Goal: Transaction & Acquisition: Purchase product/service

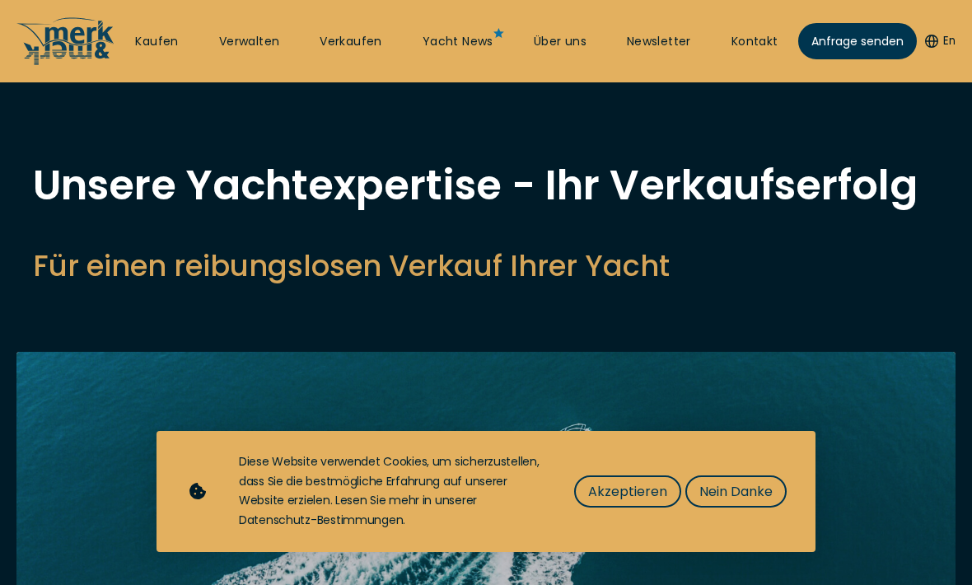
select select "sell"
click at [161, 41] on link "Kaufen" at bounding box center [156, 42] width 43 height 16
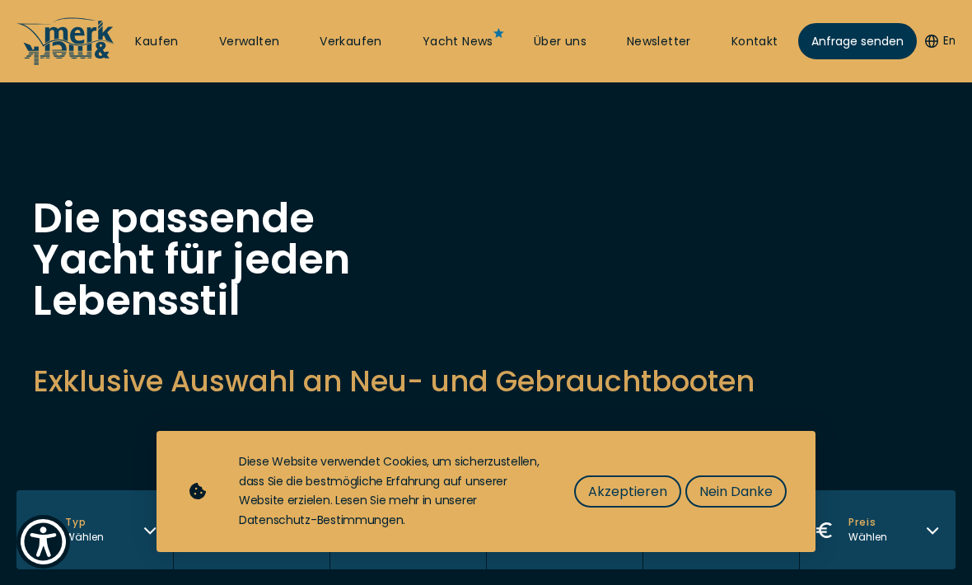
click at [627, 496] on span "Akzeptieren" at bounding box center [627, 491] width 79 height 21
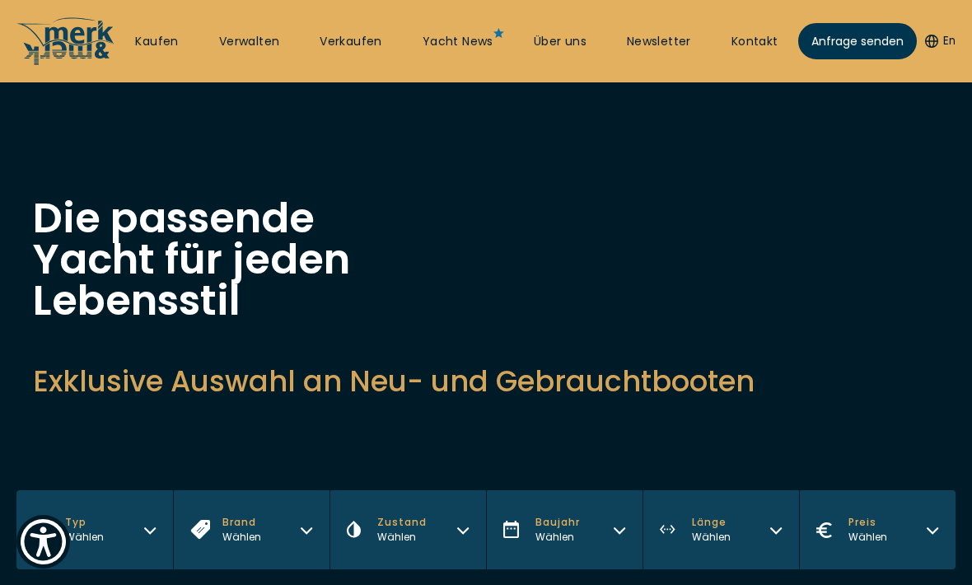
click at [156, 40] on link "Kaufen" at bounding box center [156, 42] width 43 height 16
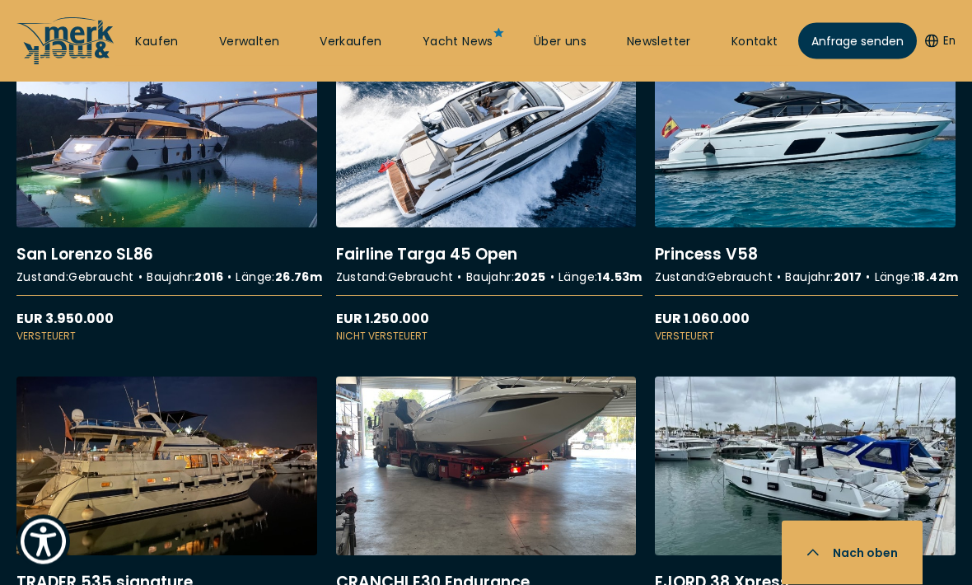
scroll to position [3672, 0]
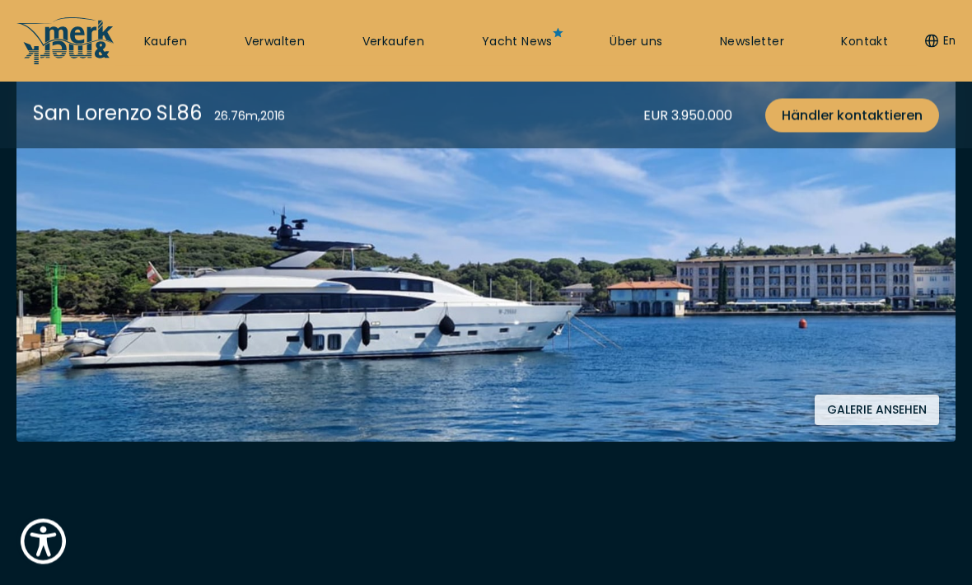
scroll to position [277, 0]
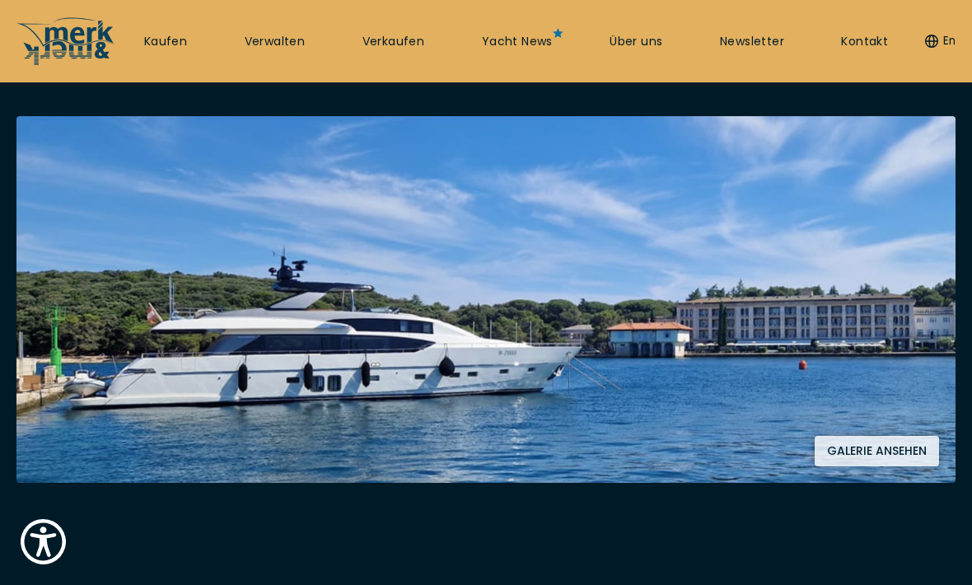
click at [849, 450] on button "Galerie ansehen" at bounding box center [876, 451] width 124 height 30
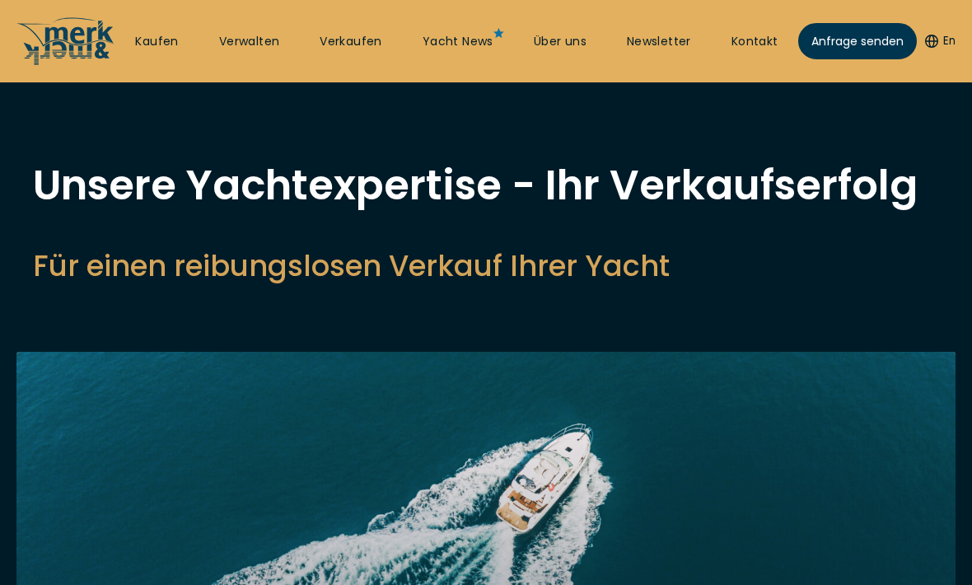
select select "sell"
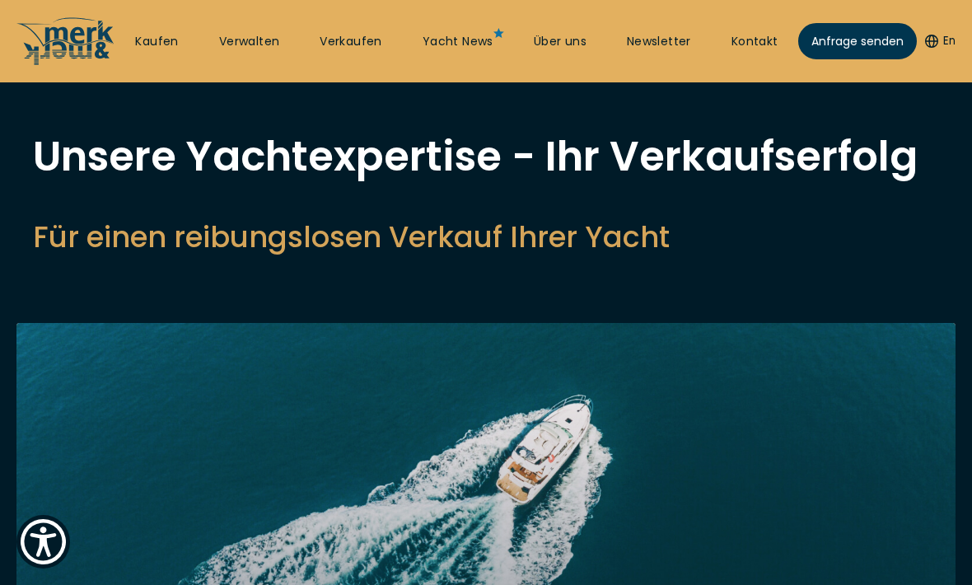
scroll to position [26, 0]
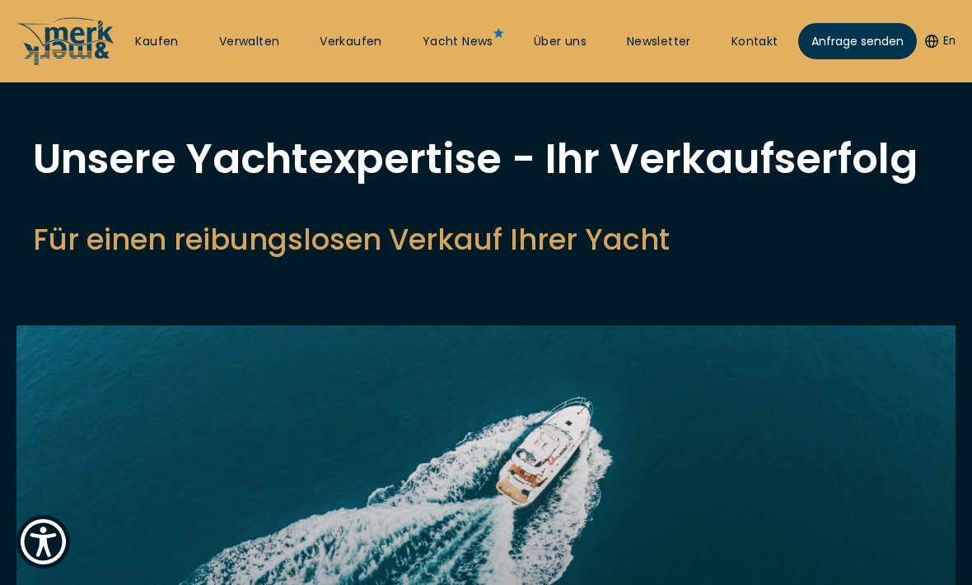
click at [155, 36] on link "Kaufen" at bounding box center [156, 42] width 43 height 16
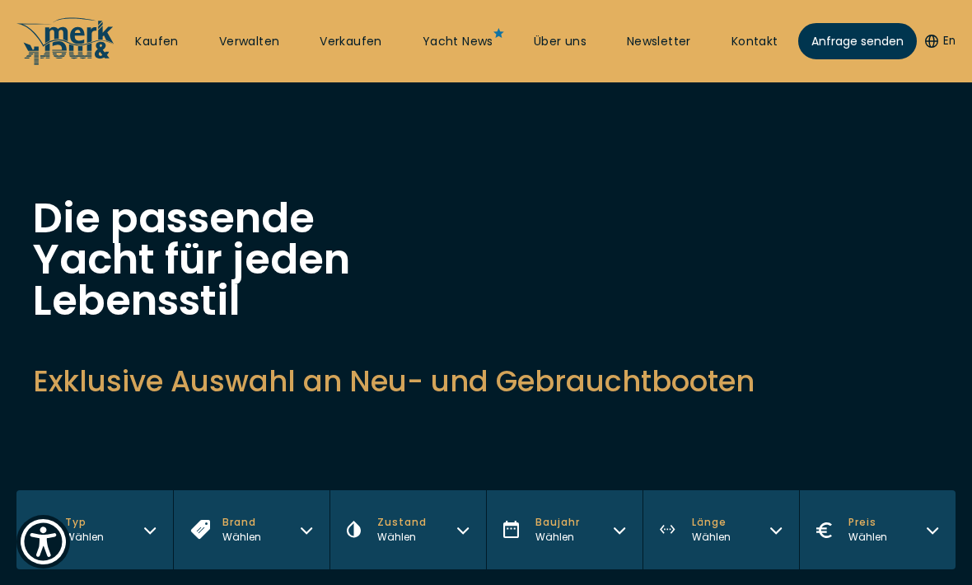
click at [152, 44] on link "Kaufen" at bounding box center [156, 42] width 43 height 16
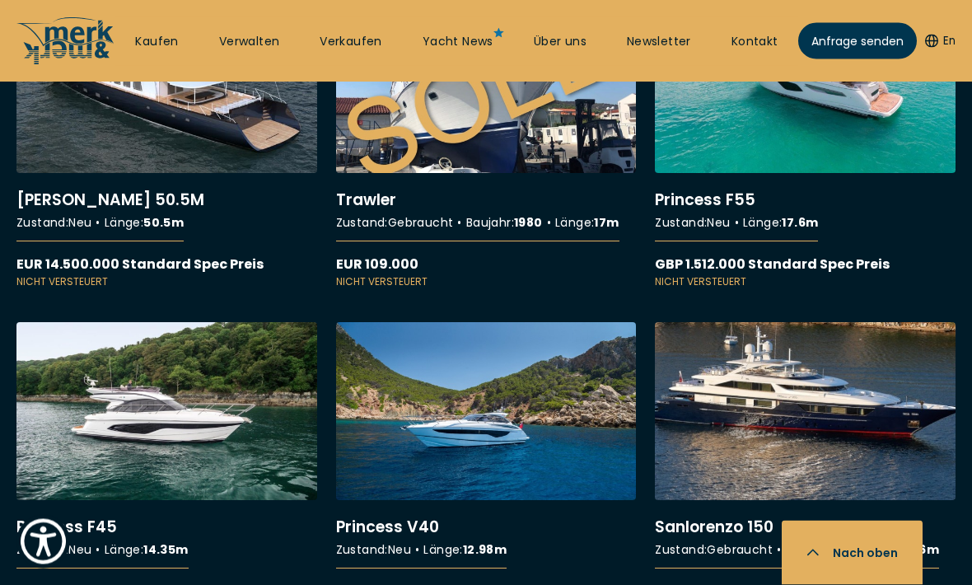
scroll to position [11122, 0]
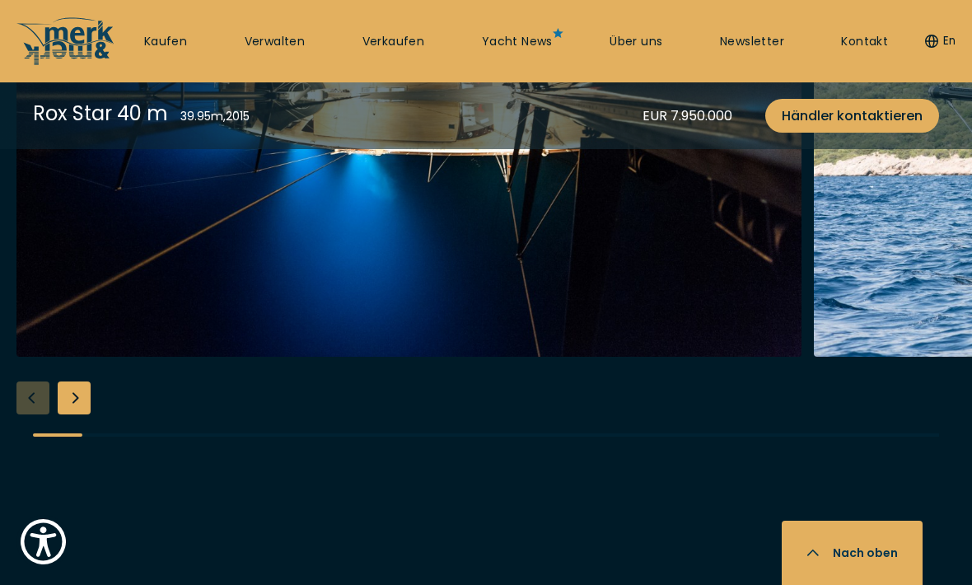
scroll to position [1591, 0]
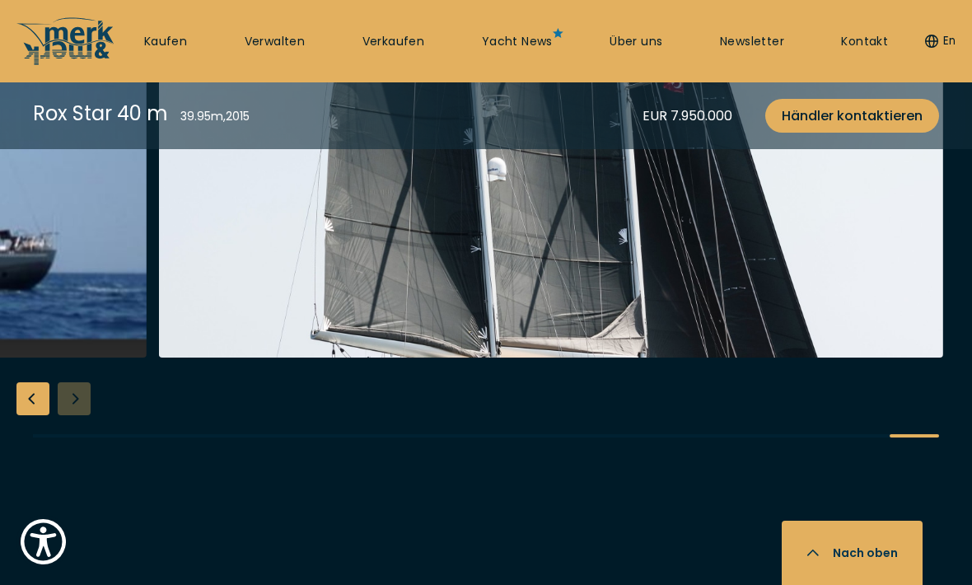
click at [813, 562] on icon "button" at bounding box center [812, 554] width 13 height 13
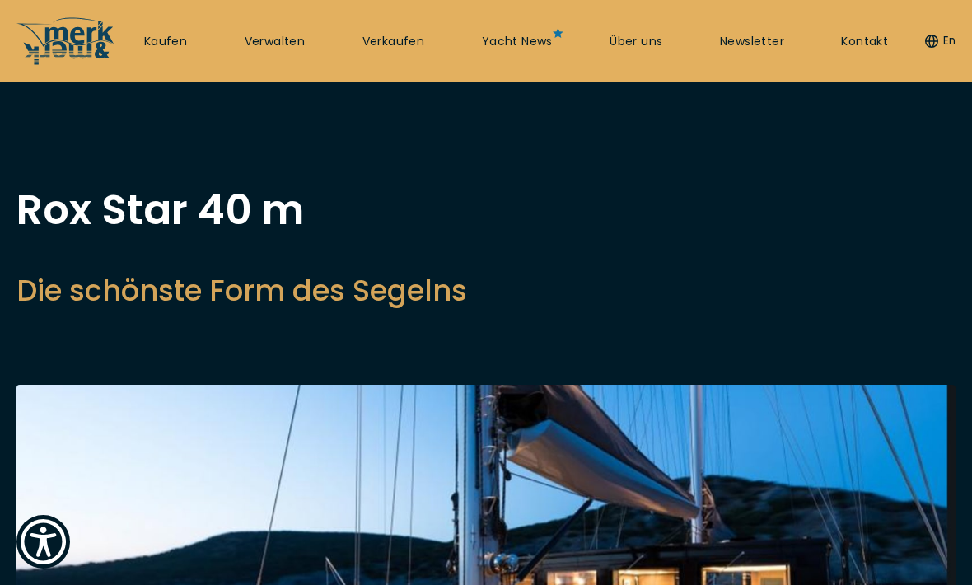
scroll to position [9, 0]
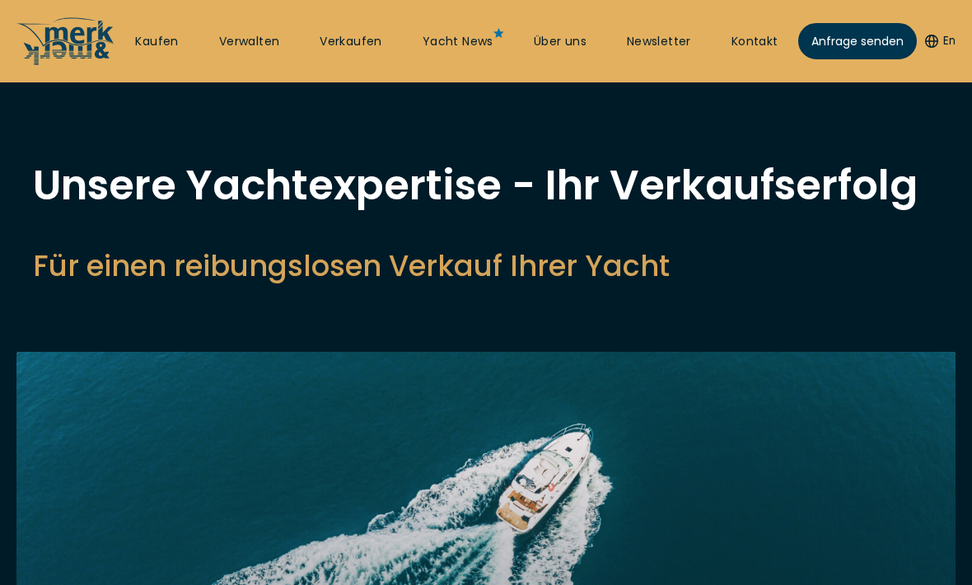
select select "sell"
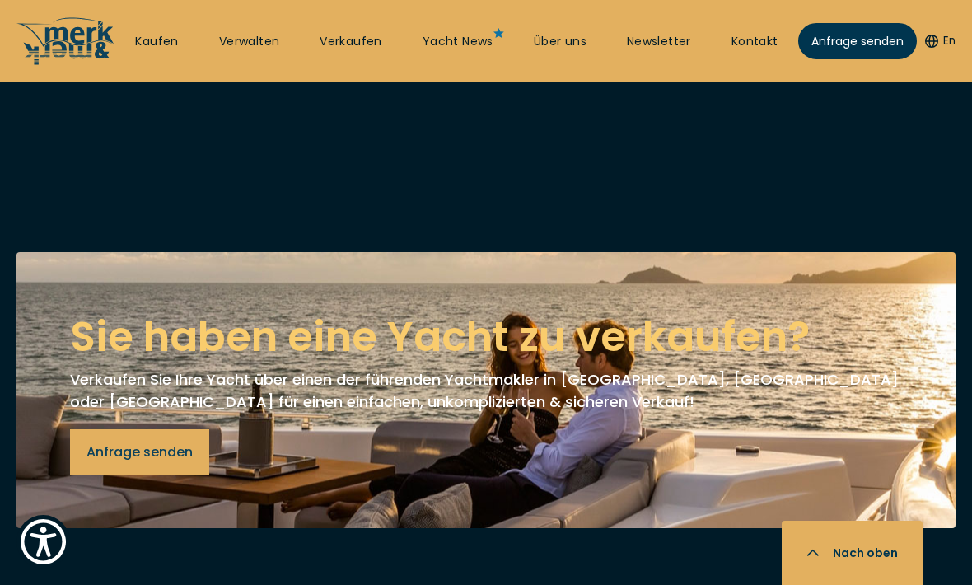
scroll to position [2263, 0]
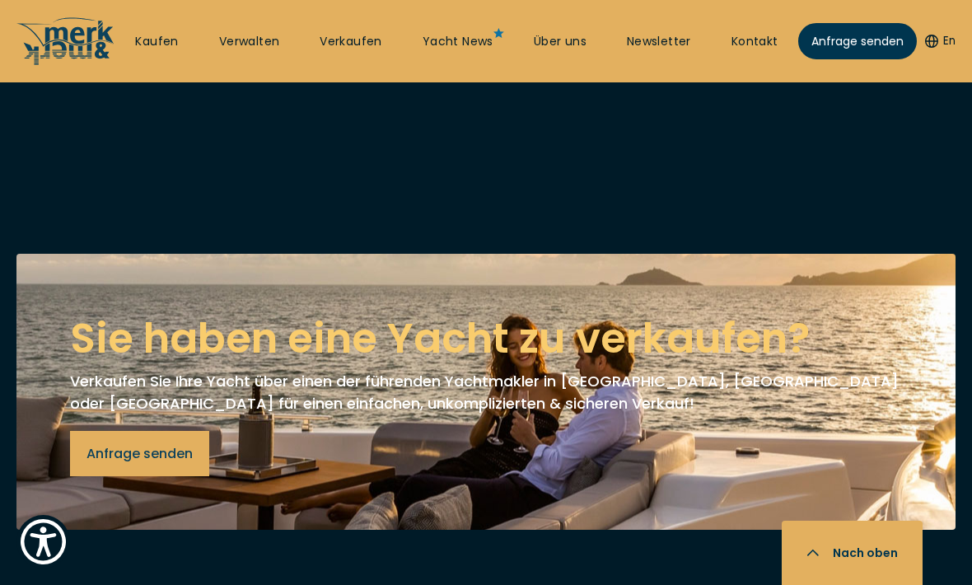
click at [165, 37] on link "Kaufen" at bounding box center [156, 42] width 43 height 16
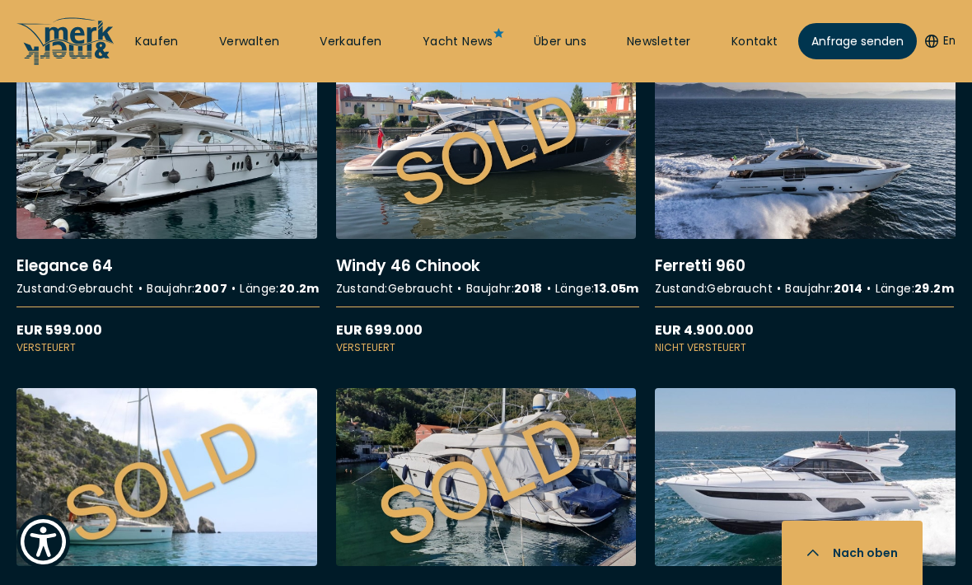
scroll to position [11707, 0]
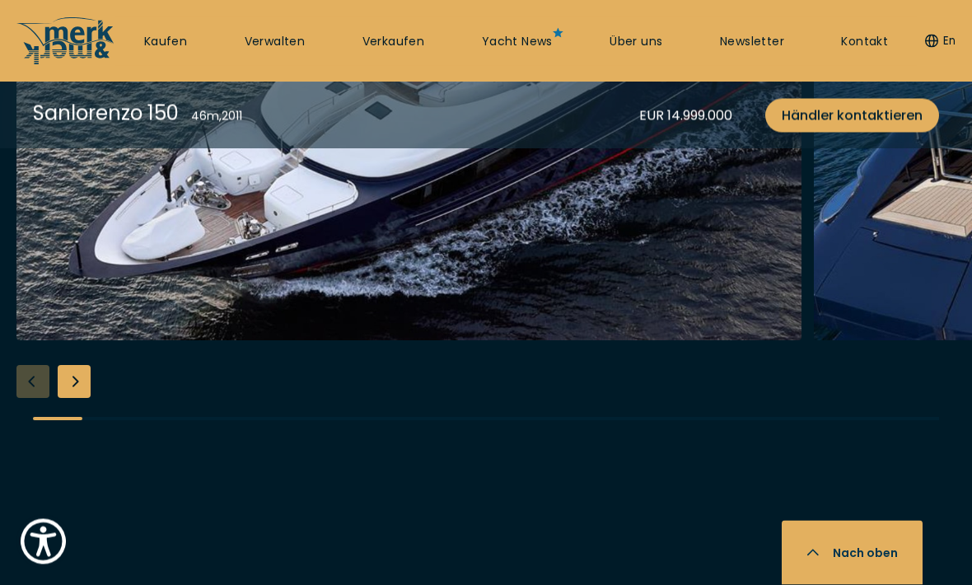
scroll to position [1682, 0]
